Goal: Task Accomplishment & Management: Use online tool/utility

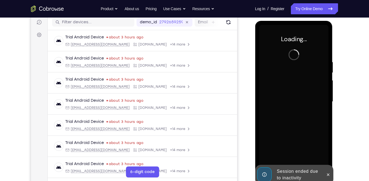
scroll to position [70, 0]
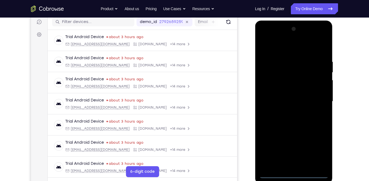
click at [297, 172] on div at bounding box center [293, 102] width 69 height 154
click at [295, 173] on div at bounding box center [293, 102] width 69 height 154
click at [320, 148] on div at bounding box center [293, 102] width 69 height 154
click at [319, 150] on div at bounding box center [293, 102] width 69 height 154
click at [265, 37] on div at bounding box center [293, 102] width 69 height 154
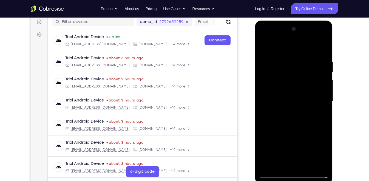
click at [319, 102] on div at bounding box center [293, 102] width 69 height 154
click at [289, 112] on div at bounding box center [293, 102] width 69 height 154
click at [298, 95] on div at bounding box center [293, 102] width 69 height 154
click at [288, 89] on div at bounding box center [293, 102] width 69 height 154
click at [289, 101] on div at bounding box center [293, 102] width 69 height 154
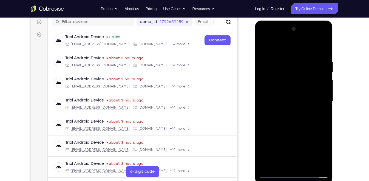
click at [289, 101] on div at bounding box center [293, 102] width 69 height 154
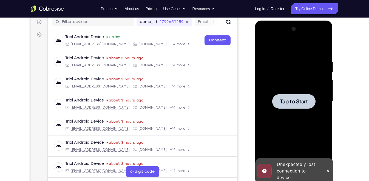
click at [289, 101] on span "Tap to Start" at bounding box center [294, 101] width 28 height 5
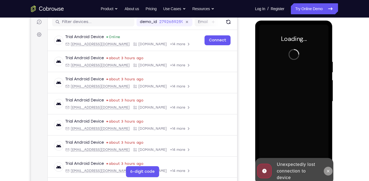
click at [325, 168] on button at bounding box center [328, 171] width 9 height 9
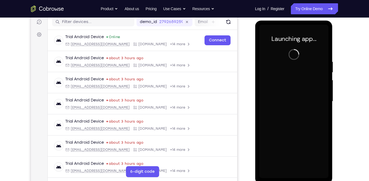
scroll to position [71, 0]
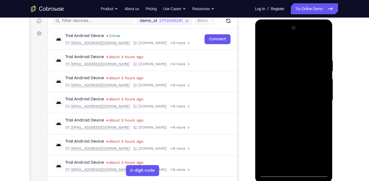
click at [294, 173] on div at bounding box center [293, 101] width 69 height 154
click at [319, 153] on div at bounding box center [293, 101] width 69 height 154
click at [264, 37] on div at bounding box center [293, 101] width 69 height 154
click at [317, 96] on div at bounding box center [293, 101] width 69 height 154
click at [289, 109] on div at bounding box center [293, 101] width 69 height 154
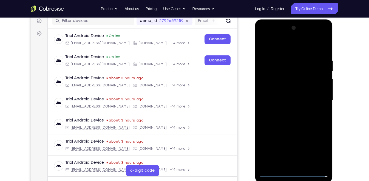
click at [294, 88] on div at bounding box center [293, 101] width 69 height 154
click at [292, 96] on div at bounding box center [293, 101] width 69 height 154
click at [273, 173] on div at bounding box center [293, 101] width 69 height 154
click at [295, 115] on div at bounding box center [293, 101] width 69 height 154
click at [293, 111] on div at bounding box center [293, 101] width 69 height 154
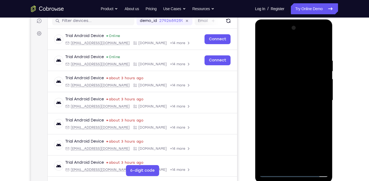
click at [299, 125] on div at bounding box center [293, 101] width 69 height 154
click at [293, 113] on div at bounding box center [293, 101] width 69 height 154
click at [300, 117] on div at bounding box center [293, 101] width 69 height 154
click at [292, 111] on div at bounding box center [293, 101] width 69 height 154
click at [301, 125] on div at bounding box center [293, 101] width 69 height 154
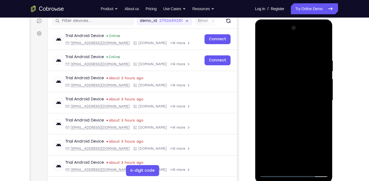
click at [312, 95] on div at bounding box center [293, 101] width 69 height 154
click at [302, 110] on div at bounding box center [293, 101] width 69 height 154
click at [294, 126] on div at bounding box center [293, 101] width 69 height 154
click at [292, 95] on div at bounding box center [293, 101] width 69 height 154
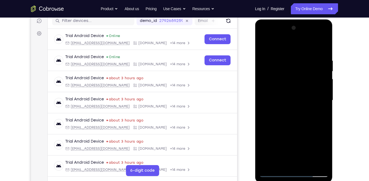
click at [292, 95] on div at bounding box center [293, 101] width 69 height 154
click at [274, 171] on div at bounding box center [293, 101] width 69 height 154
click at [293, 126] on div at bounding box center [293, 101] width 69 height 154
click at [293, 109] on div at bounding box center [293, 101] width 69 height 154
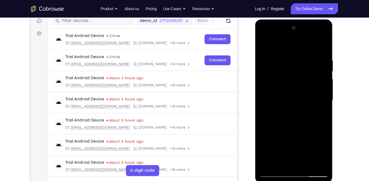
click at [294, 110] on div at bounding box center [293, 101] width 69 height 154
click at [286, 100] on div at bounding box center [293, 101] width 69 height 154
click at [290, 96] on div at bounding box center [293, 101] width 69 height 154
click at [276, 172] on div at bounding box center [293, 101] width 69 height 154
click at [300, 124] on div at bounding box center [293, 101] width 69 height 154
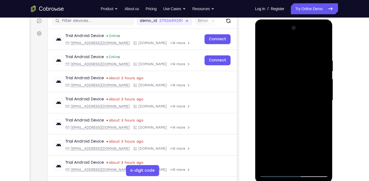
click at [292, 127] on div at bounding box center [293, 101] width 69 height 154
click at [296, 97] on div at bounding box center [293, 101] width 69 height 154
click at [318, 35] on div at bounding box center [293, 101] width 69 height 154
click at [325, 45] on div at bounding box center [293, 101] width 69 height 154
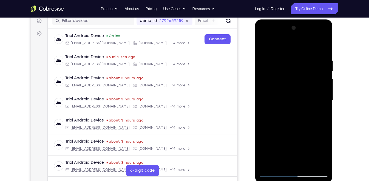
click at [324, 57] on div at bounding box center [293, 101] width 69 height 154
click at [323, 46] on div at bounding box center [293, 101] width 69 height 154
click at [264, 33] on div at bounding box center [293, 101] width 69 height 154
click at [318, 98] on div at bounding box center [293, 101] width 69 height 154
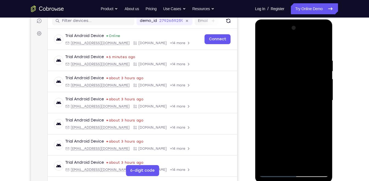
click at [318, 98] on div at bounding box center [293, 101] width 69 height 154
click at [288, 110] on div at bounding box center [293, 101] width 69 height 154
click at [302, 88] on div at bounding box center [293, 101] width 69 height 154
click at [294, 97] on div at bounding box center [293, 101] width 69 height 154
click at [275, 173] on div at bounding box center [293, 101] width 69 height 154
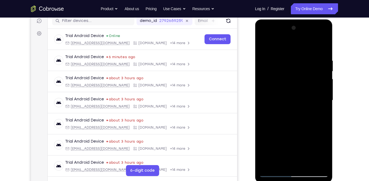
click at [292, 114] on div at bounding box center [293, 101] width 69 height 154
click at [294, 113] on div at bounding box center [293, 101] width 69 height 154
click at [292, 125] on div at bounding box center [293, 101] width 69 height 154
click at [292, 112] on div at bounding box center [293, 101] width 69 height 154
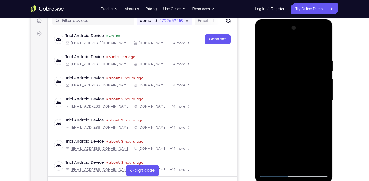
click at [292, 112] on div at bounding box center [293, 101] width 69 height 154
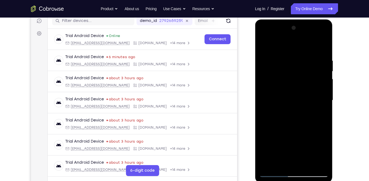
click at [292, 112] on div at bounding box center [293, 101] width 69 height 154
drag, startPoint x: 292, startPoint y: 112, endPoint x: 294, endPoint y: 142, distance: 30.2
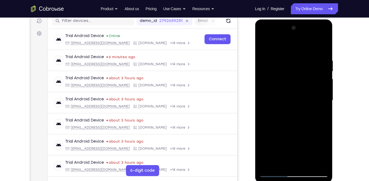
click at [294, 142] on div at bounding box center [293, 101] width 69 height 154
click at [301, 111] on div at bounding box center [293, 101] width 69 height 154
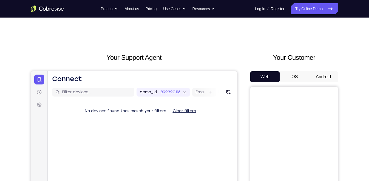
click at [320, 78] on button "Android" at bounding box center [323, 76] width 29 height 11
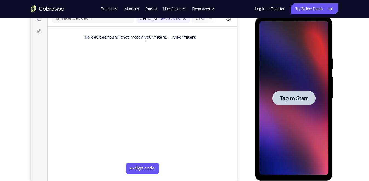
scroll to position [72, 0]
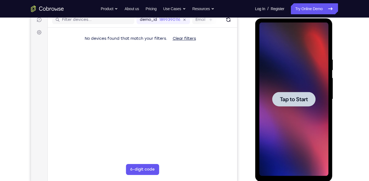
click at [303, 105] on div at bounding box center [293, 99] width 43 height 15
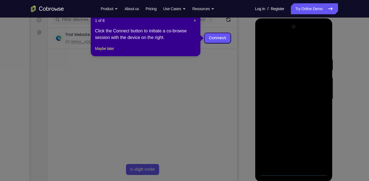
click at [196, 22] on div "1 of 8 × Click the Connect button to initiate a co-browse session with the devi…" at bounding box center [146, 34] width 110 height 43
click at [194, 21] on span "×" at bounding box center [195, 20] width 2 height 4
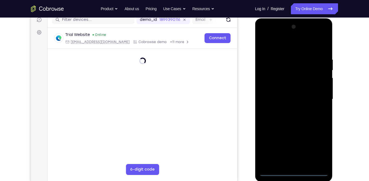
click at [295, 171] on div at bounding box center [293, 99] width 69 height 154
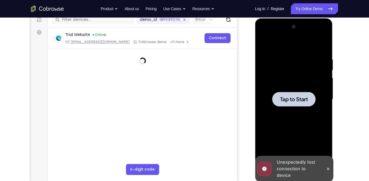
click at [292, 109] on div at bounding box center [293, 99] width 69 height 154
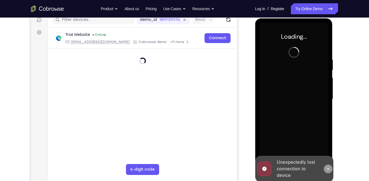
click at [330, 169] on icon at bounding box center [328, 169] width 4 height 4
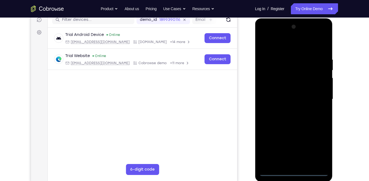
click at [298, 172] on div at bounding box center [293, 99] width 69 height 154
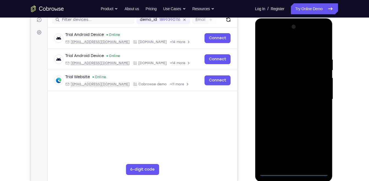
click at [316, 146] on div at bounding box center [293, 99] width 69 height 154
click at [266, 36] on div at bounding box center [293, 99] width 69 height 154
click at [314, 96] on div at bounding box center [293, 99] width 69 height 154
click at [317, 96] on div at bounding box center [293, 99] width 69 height 154
click at [288, 109] on div at bounding box center [293, 99] width 69 height 154
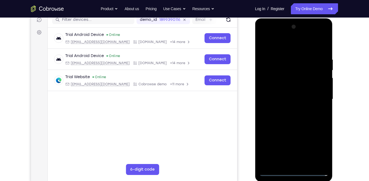
click at [295, 92] on div at bounding box center [293, 99] width 69 height 154
click at [300, 86] on div at bounding box center [293, 99] width 69 height 154
click at [290, 99] on div at bounding box center [293, 99] width 69 height 154
click at [290, 119] on div at bounding box center [293, 99] width 69 height 154
click at [295, 115] on div at bounding box center [293, 99] width 69 height 154
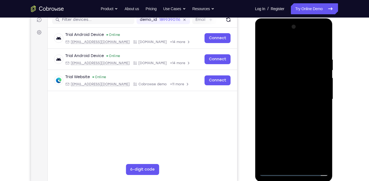
click at [295, 115] on div at bounding box center [293, 99] width 69 height 154
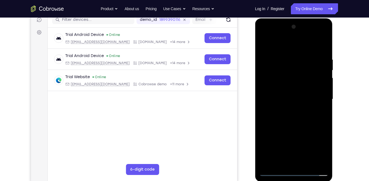
click at [295, 115] on div at bounding box center [293, 99] width 69 height 154
click at [297, 116] on div at bounding box center [293, 99] width 69 height 154
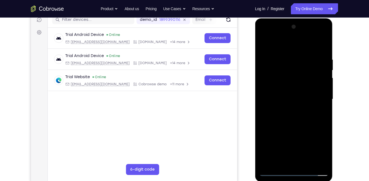
click at [276, 116] on div at bounding box center [293, 99] width 69 height 154
drag, startPoint x: 282, startPoint y: 46, endPoint x: 277, endPoint y: 22, distance: 25.1
click at [277, 22] on div at bounding box center [294, 100] width 78 height 164
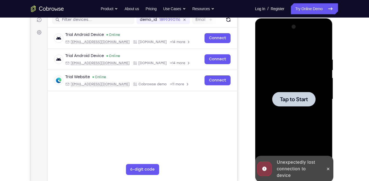
click at [288, 105] on div at bounding box center [293, 99] width 43 height 15
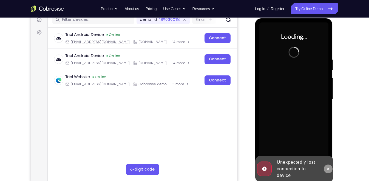
click at [329, 170] on icon at bounding box center [328, 169] width 4 height 4
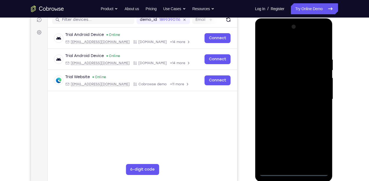
click at [294, 170] on div at bounding box center [293, 99] width 69 height 154
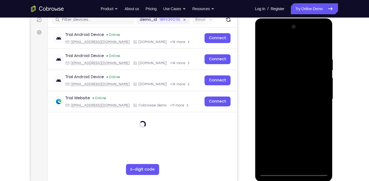
click at [295, 171] on div at bounding box center [293, 99] width 69 height 154
click at [318, 146] on div at bounding box center [293, 99] width 69 height 154
click at [265, 33] on div at bounding box center [293, 99] width 69 height 154
click at [316, 97] on div at bounding box center [293, 99] width 69 height 154
click at [289, 109] on div at bounding box center [293, 99] width 69 height 154
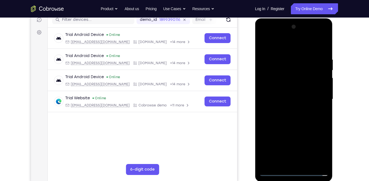
click at [298, 91] on div at bounding box center [293, 99] width 69 height 154
click at [296, 89] on div at bounding box center [293, 99] width 69 height 154
click at [293, 98] on div at bounding box center [293, 99] width 69 height 154
click at [291, 99] on div at bounding box center [293, 99] width 69 height 154
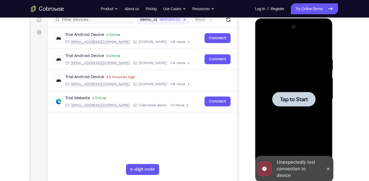
click at [291, 99] on span "Tap to Start" at bounding box center [294, 99] width 28 height 5
